Goal: Task Accomplishment & Management: Manage account settings

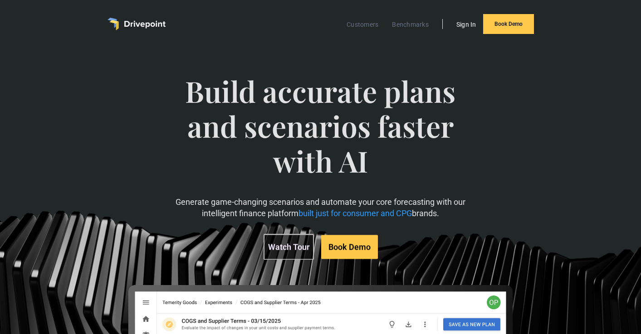
click at [465, 30] on link "Sign In" at bounding box center [466, 25] width 29 height 12
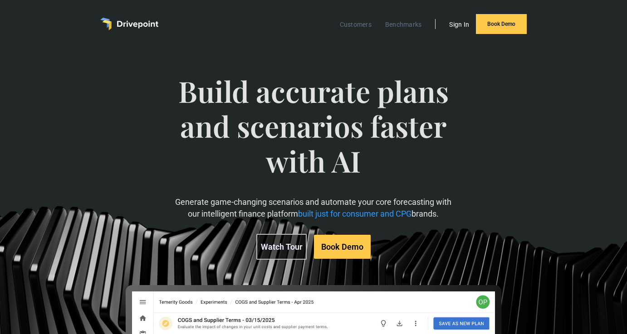
click at [462, 25] on link "Sign In" at bounding box center [459, 25] width 29 height 12
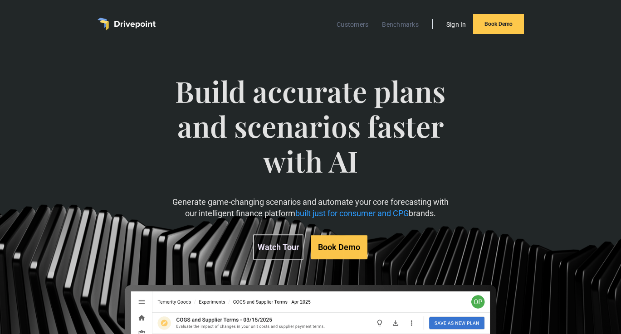
click at [455, 29] on link "Sign In" at bounding box center [456, 25] width 29 height 12
click at [458, 33] on ul "Customers Benchmarks Sign In Book Demo" at bounding box center [427, 24] width 194 height 20
click at [458, 27] on link "Sign In" at bounding box center [456, 25] width 29 height 12
